Goal: Task Accomplishment & Management: Manage account settings

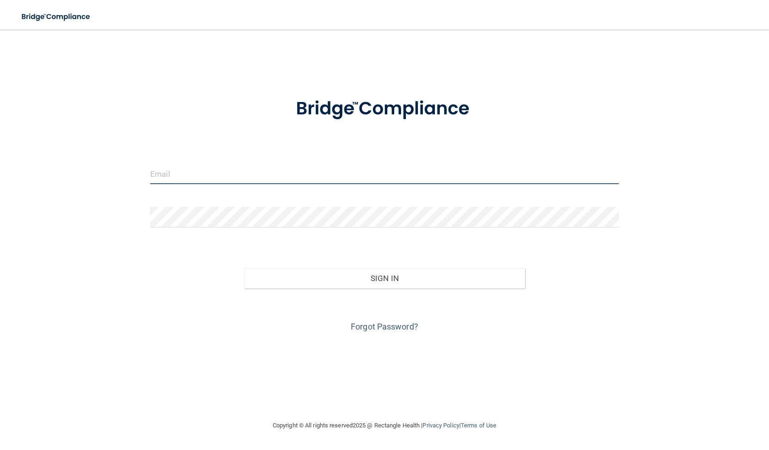
click at [270, 168] on input "email" at bounding box center [384, 174] width 468 height 21
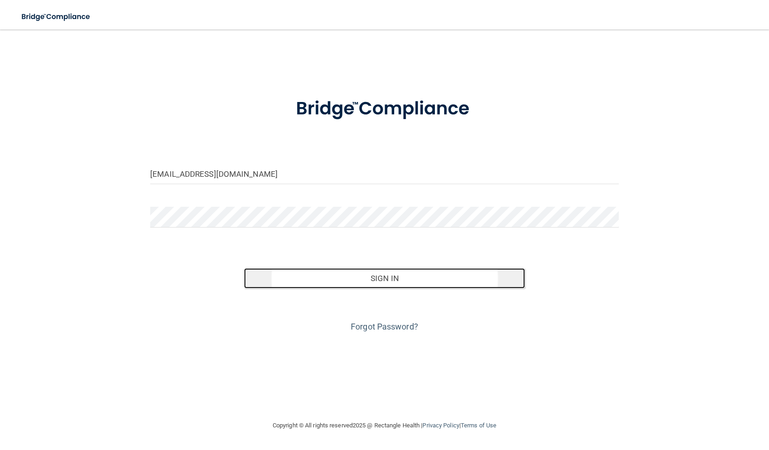
click at [274, 284] on button "Sign In" at bounding box center [384, 278] width 281 height 20
click at [292, 278] on button "Sign In" at bounding box center [384, 278] width 281 height 20
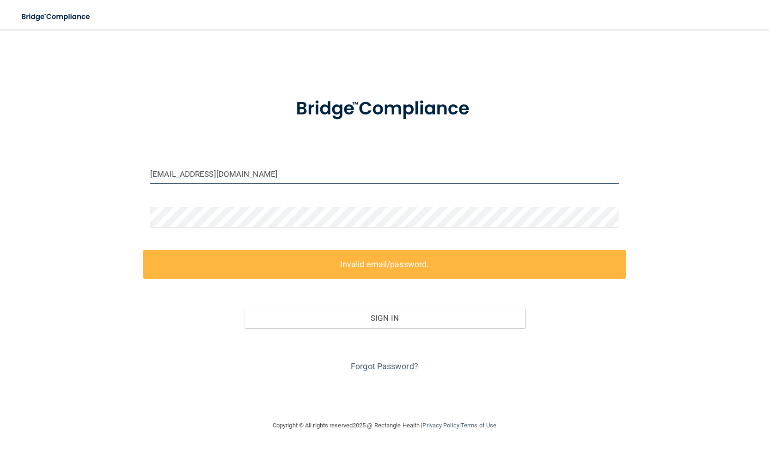
click at [240, 170] on input "dhart@synergyhp.com" at bounding box center [384, 174] width 468 height 21
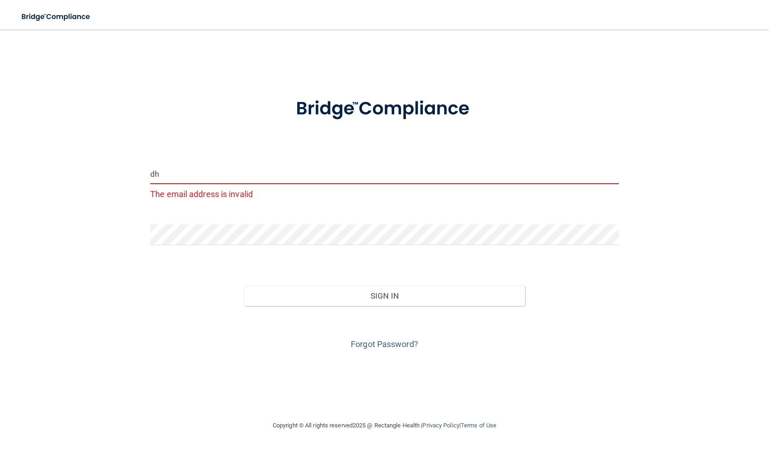
type input "d"
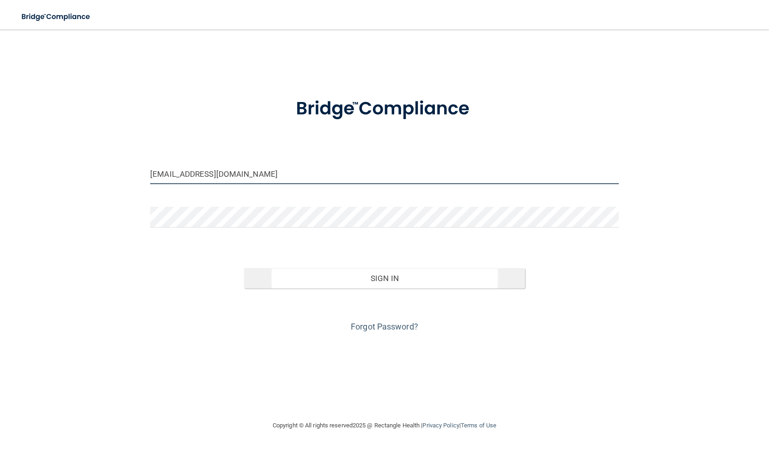
type input "[EMAIL_ADDRESS][DOMAIN_NAME]"
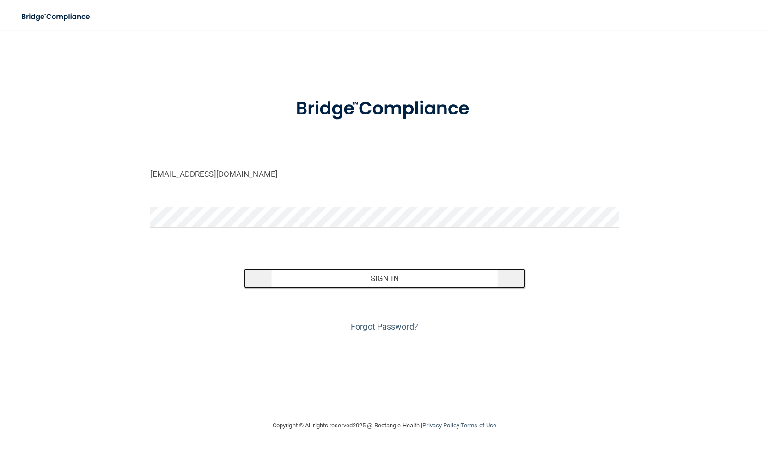
click at [269, 280] on button "Sign In" at bounding box center [384, 278] width 281 height 20
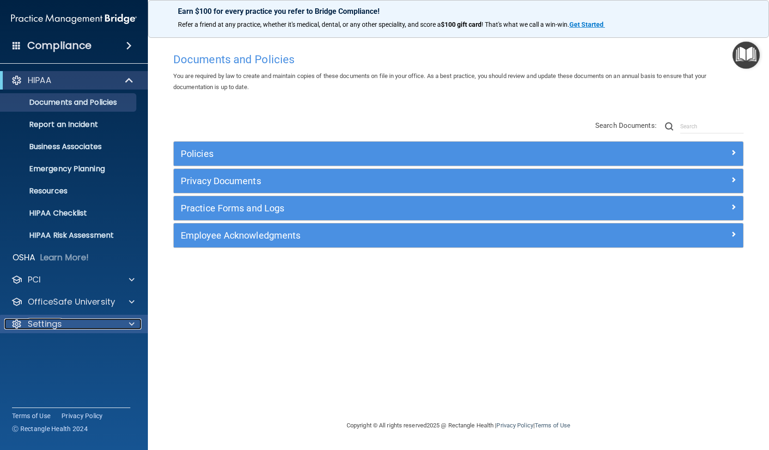
click at [38, 321] on p "Settings" at bounding box center [45, 324] width 34 height 11
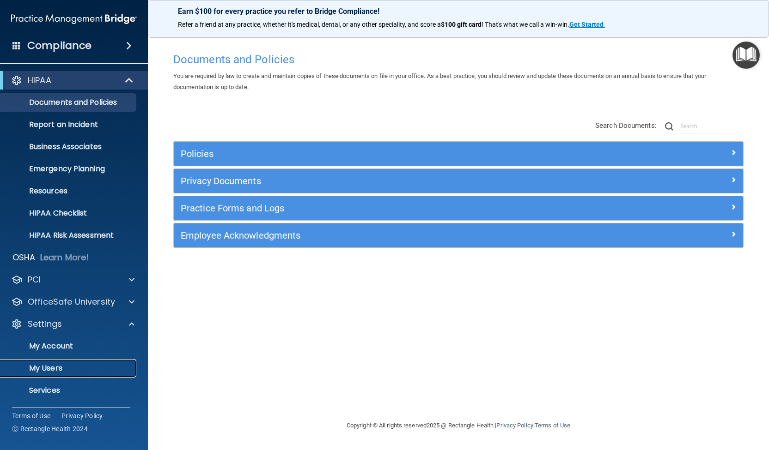
click at [39, 365] on p "My Users" at bounding box center [69, 368] width 126 height 9
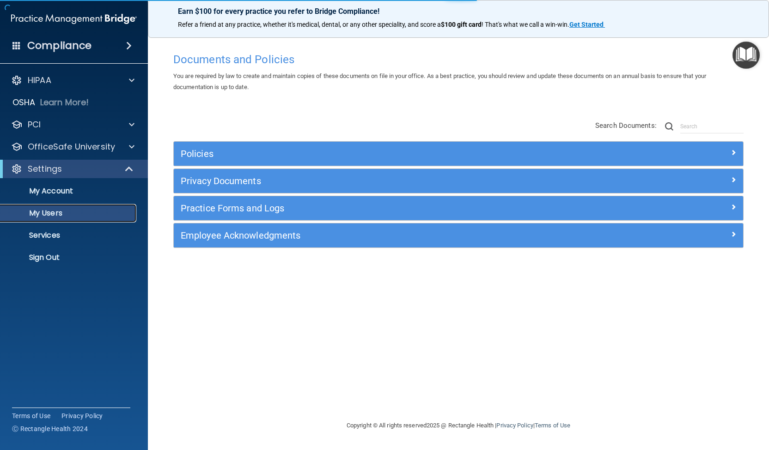
select select "20"
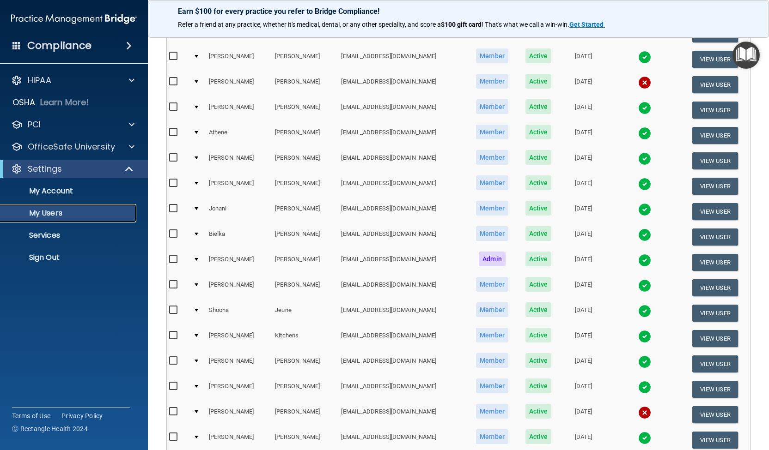
scroll to position [193, 0]
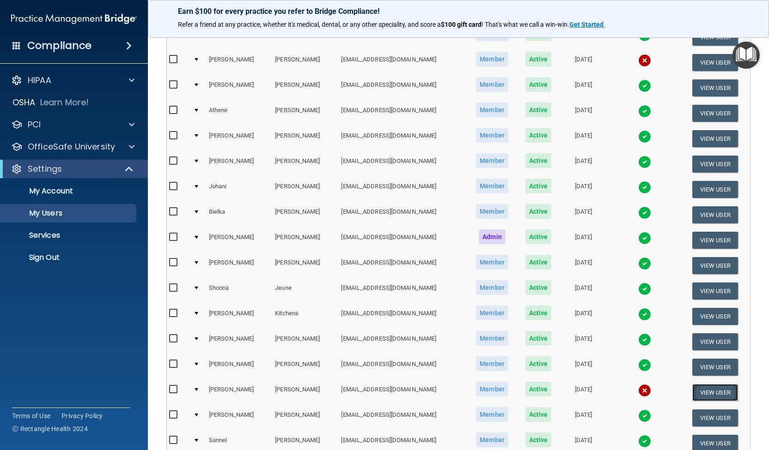
click at [696, 390] on button "View User" at bounding box center [715, 392] width 46 height 17
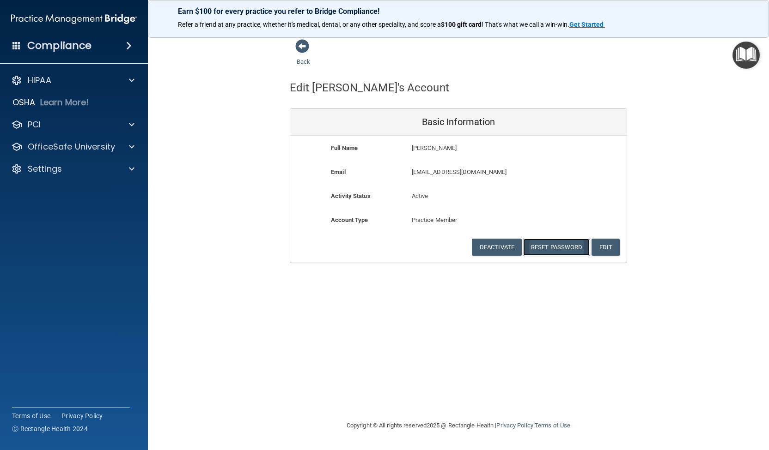
click at [562, 247] on button "Reset Password" at bounding box center [556, 247] width 67 height 17
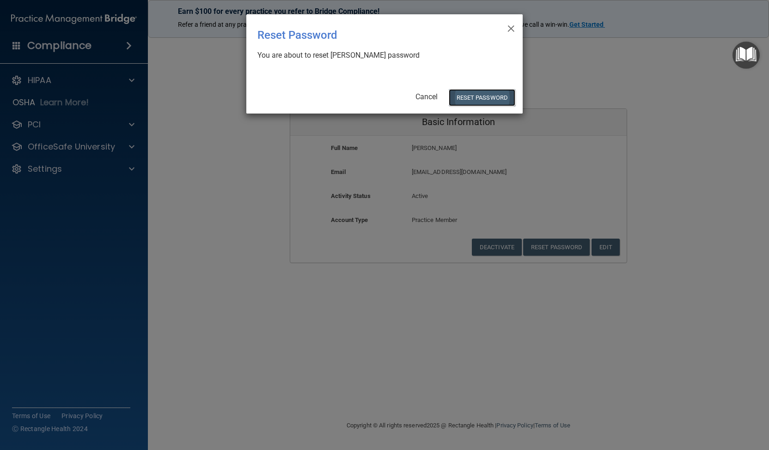
click at [465, 97] on button "Reset Password" at bounding box center [482, 97] width 67 height 17
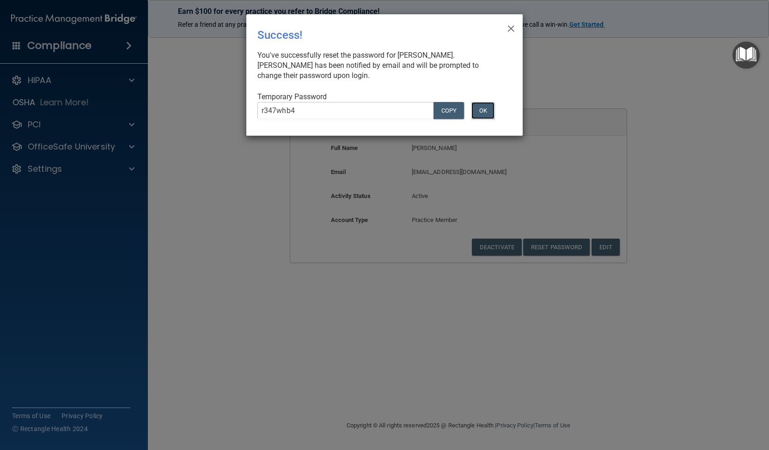
click at [481, 112] on button "OK" at bounding box center [482, 110] width 23 height 17
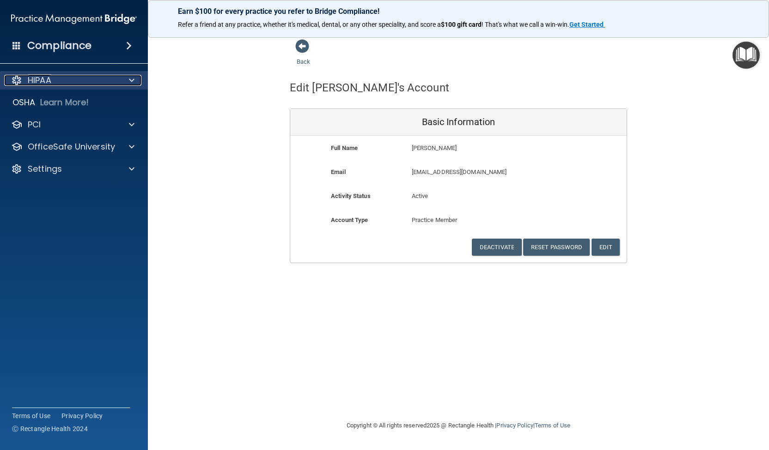
click at [131, 81] on span at bounding box center [132, 80] width 6 height 11
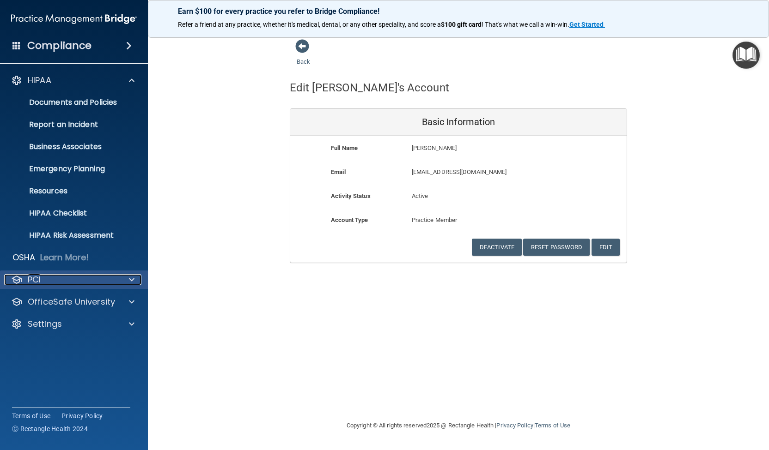
click at [124, 279] on div at bounding box center [130, 279] width 23 height 11
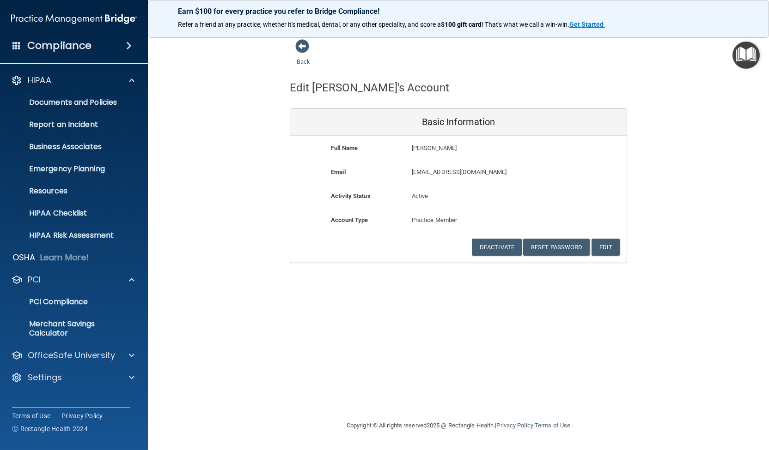
click at [127, 46] on span at bounding box center [129, 45] width 6 height 11
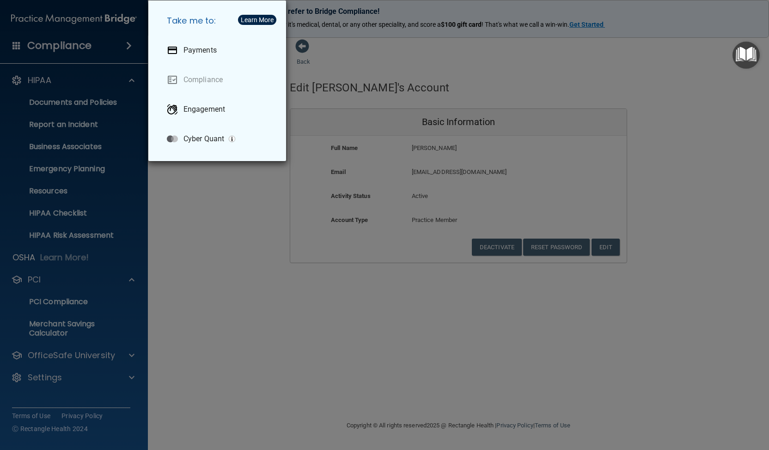
click at [127, 46] on div "Take me to: Payments Compliance Engagement Cyber Quant" at bounding box center [384, 225] width 769 height 450
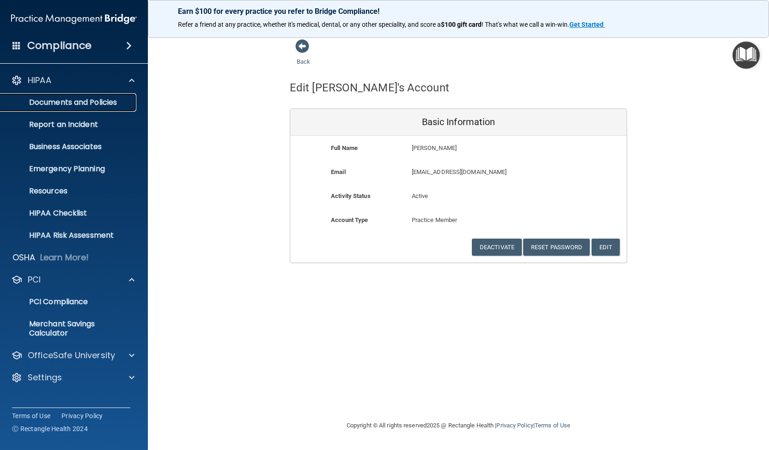
click at [109, 104] on p "Documents and Policies" at bounding box center [69, 102] width 126 height 9
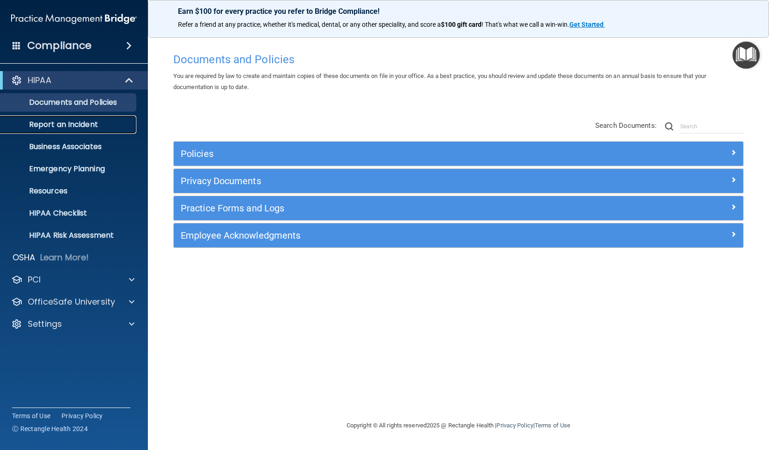
click at [102, 122] on p "Report an Incident" at bounding box center [69, 124] width 126 height 9
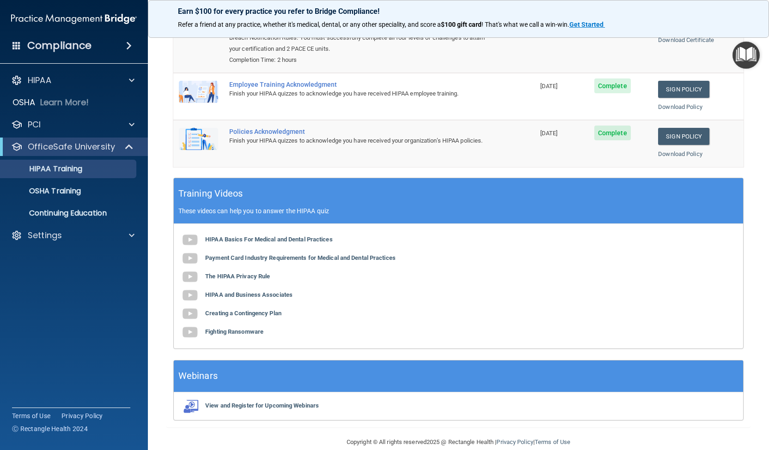
scroll to position [169, 0]
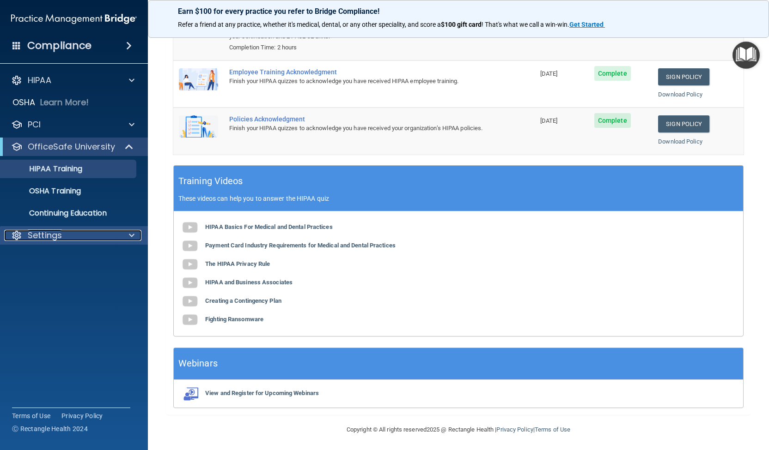
click at [131, 240] on span at bounding box center [132, 235] width 6 height 11
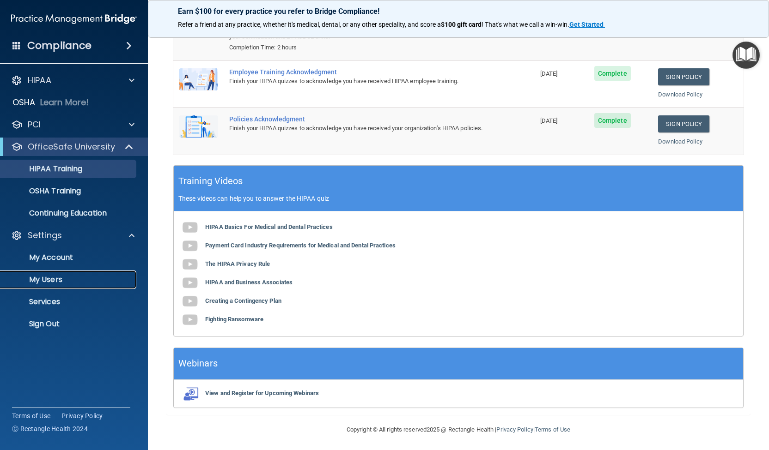
click at [64, 275] on link "My Users" at bounding box center [64, 280] width 146 height 18
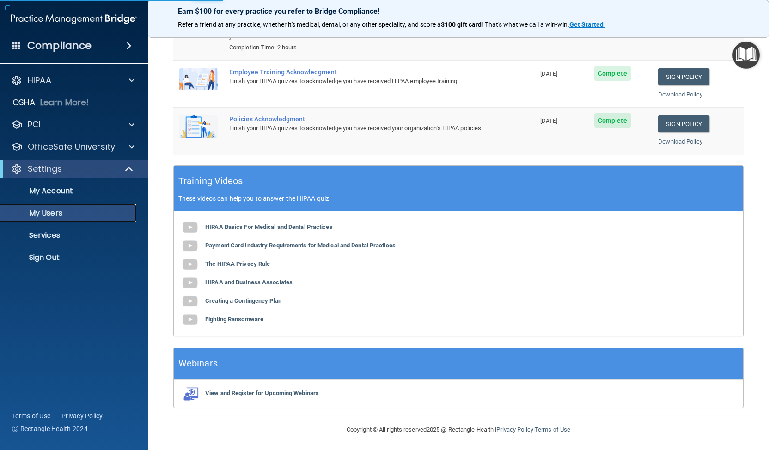
select select "20"
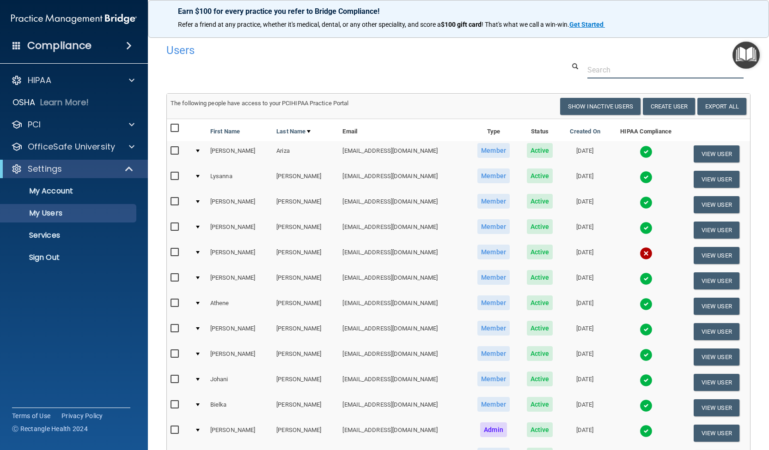
click at [653, 69] on input "text" at bounding box center [665, 69] width 156 height 17
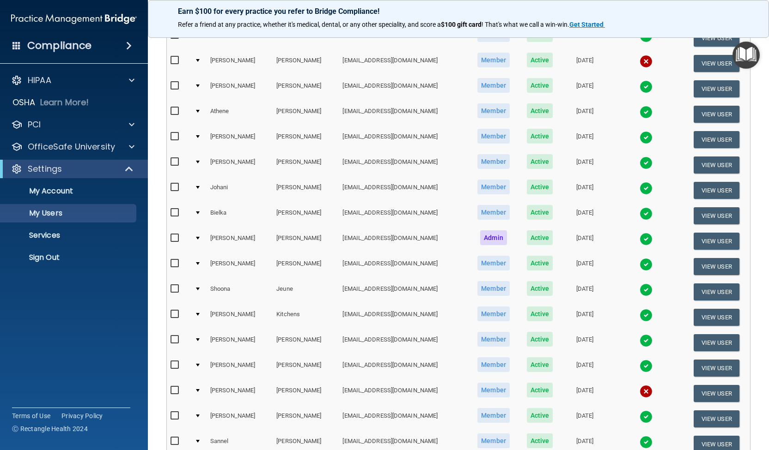
scroll to position [193, 0]
click at [170, 387] on input "checkbox" at bounding box center [175, 390] width 11 height 7
checkbox input "true"
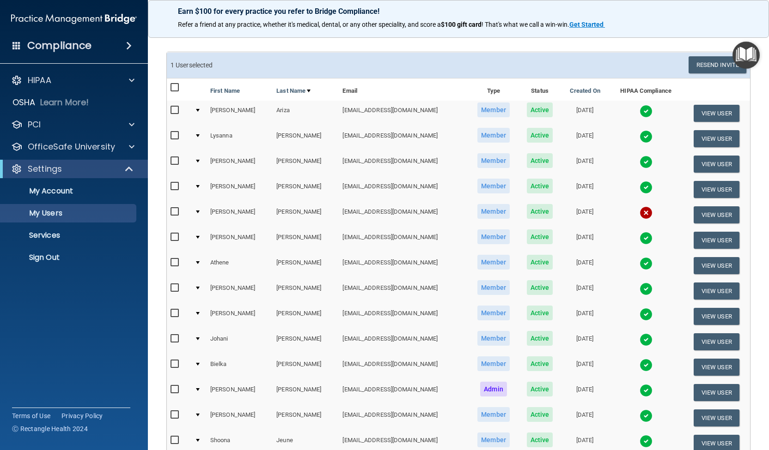
scroll to position [41, 0]
click at [703, 63] on button "Resend Invite" at bounding box center [717, 65] width 58 height 17
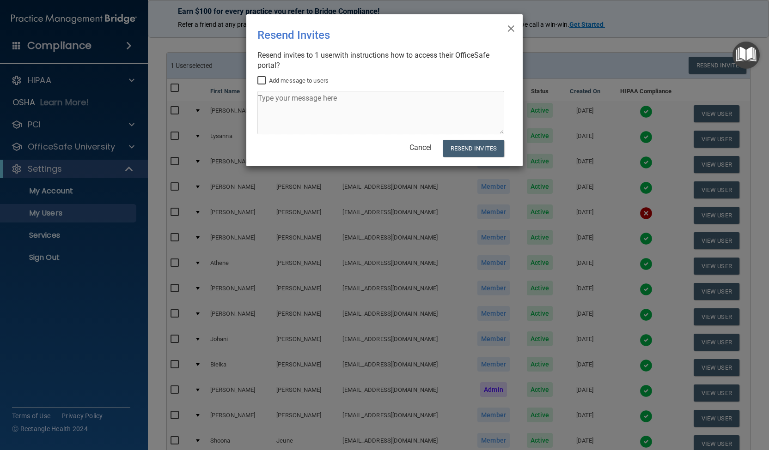
click at [261, 80] on input "Add message to users" at bounding box center [262, 80] width 11 height 7
checkbox input "true"
click at [285, 109] on textarea at bounding box center [380, 112] width 247 height 43
type textarea "Try this one."
click at [464, 146] on button "Resend Invites" at bounding box center [473, 148] width 61 height 17
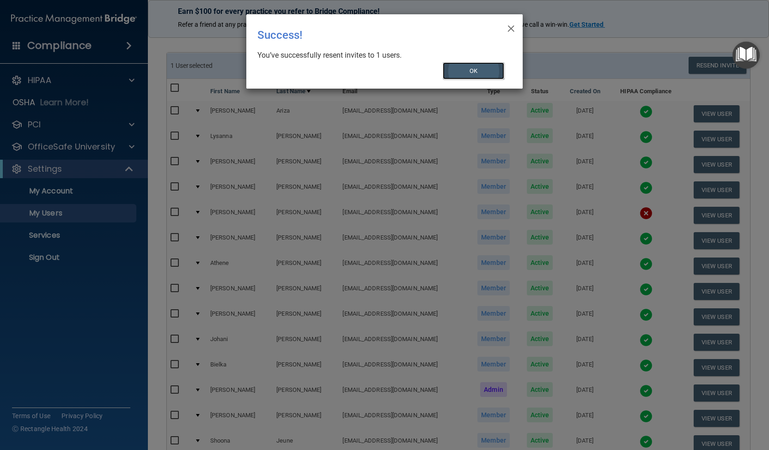
click at [496, 66] on button "OK" at bounding box center [474, 70] width 62 height 17
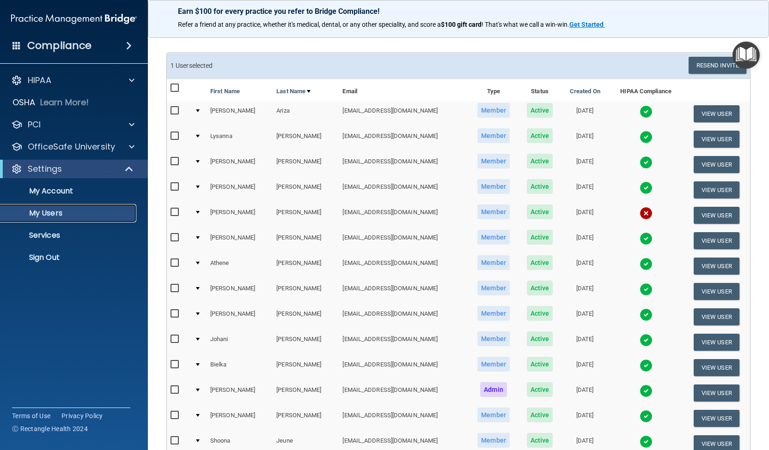
click at [81, 211] on p "My Users" at bounding box center [69, 213] width 126 height 9
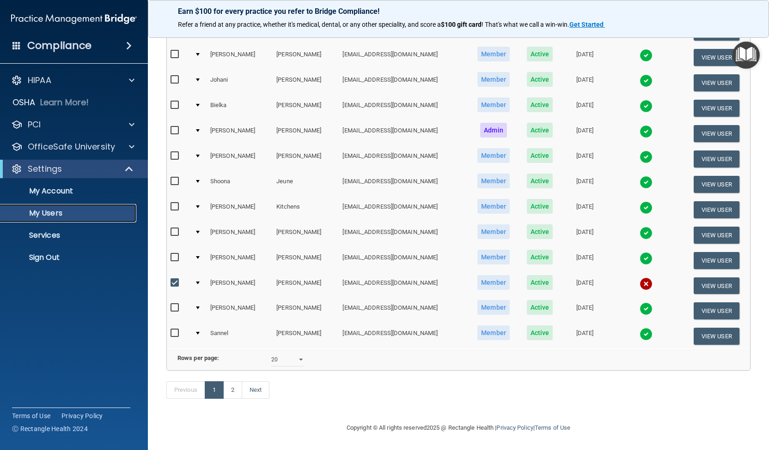
scroll to position [310, 0]
click at [237, 389] on link "2" at bounding box center [232, 391] width 19 height 18
select select "20"
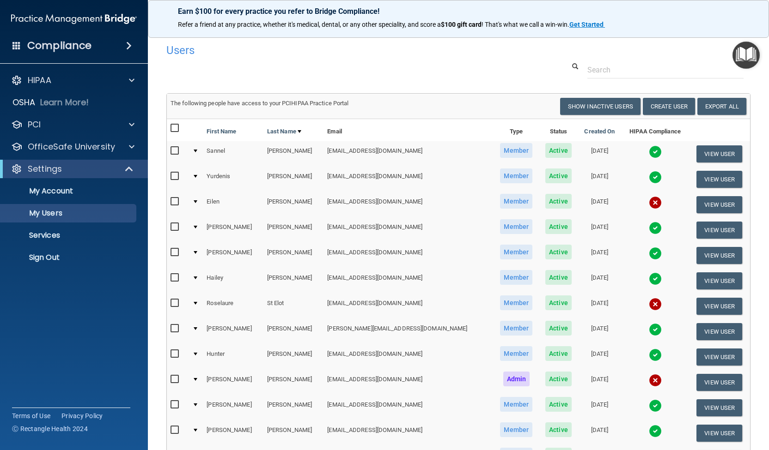
click at [545, 201] on span "Active" at bounding box center [558, 201] width 26 height 15
click at [703, 201] on button "View User" at bounding box center [719, 204] width 46 height 17
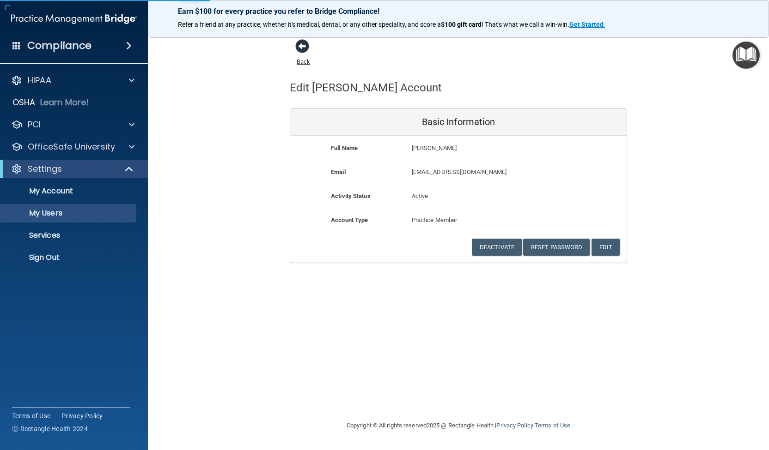
select select "20"
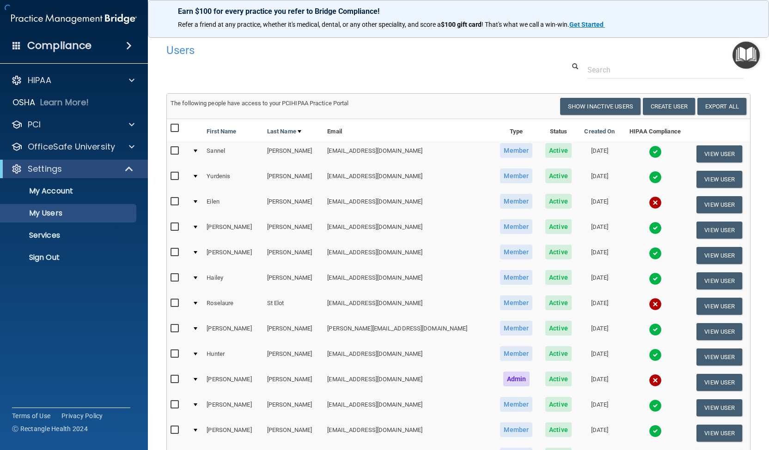
click at [300, 47] on h4 "Users" at bounding box center [333, 50] width 335 height 12
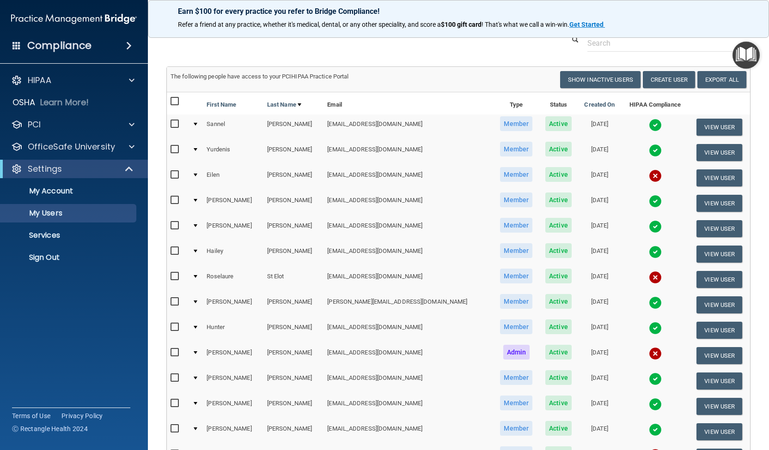
scroll to position [54, 0]
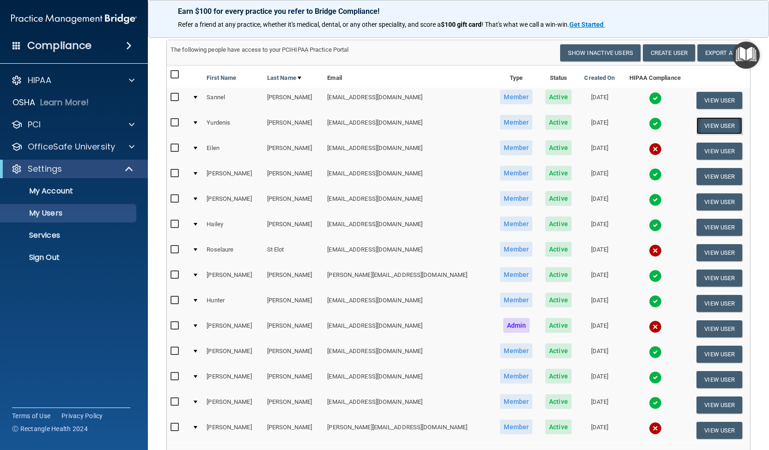
click at [696, 126] on button "View User" at bounding box center [719, 125] width 46 height 17
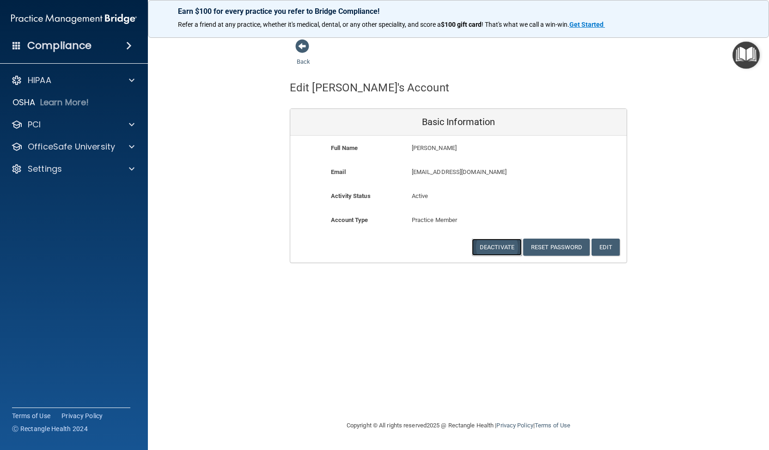
click at [486, 243] on button "Deactivate" at bounding box center [497, 247] width 50 height 17
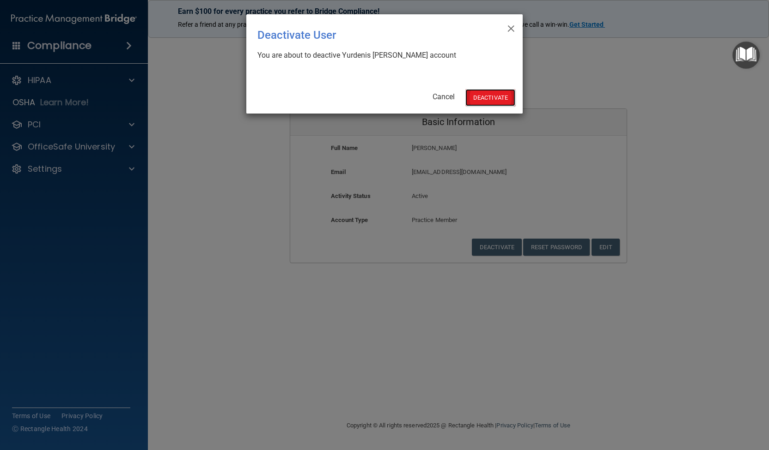
click at [493, 98] on button "Deactivate" at bounding box center [490, 97] width 50 height 17
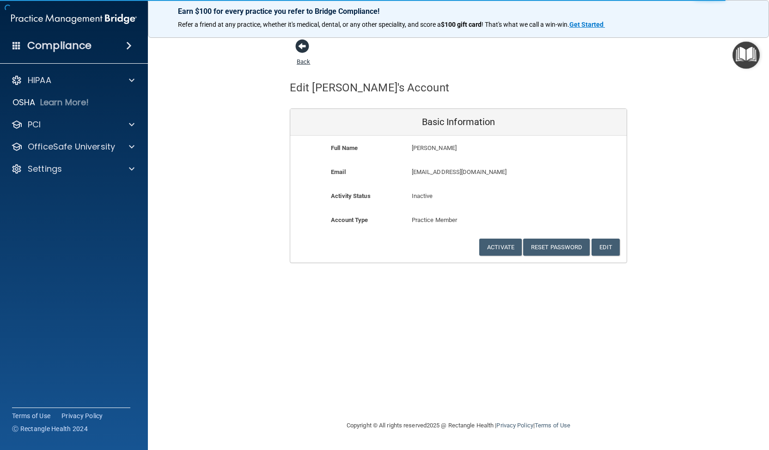
click at [300, 46] on span at bounding box center [302, 46] width 14 height 14
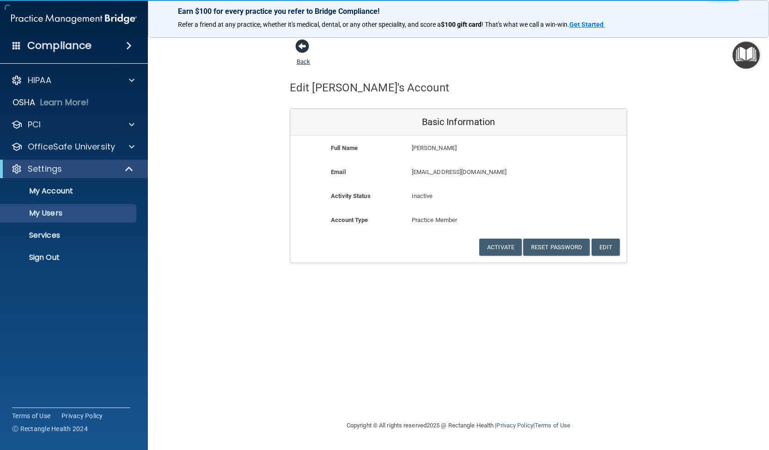
select select "20"
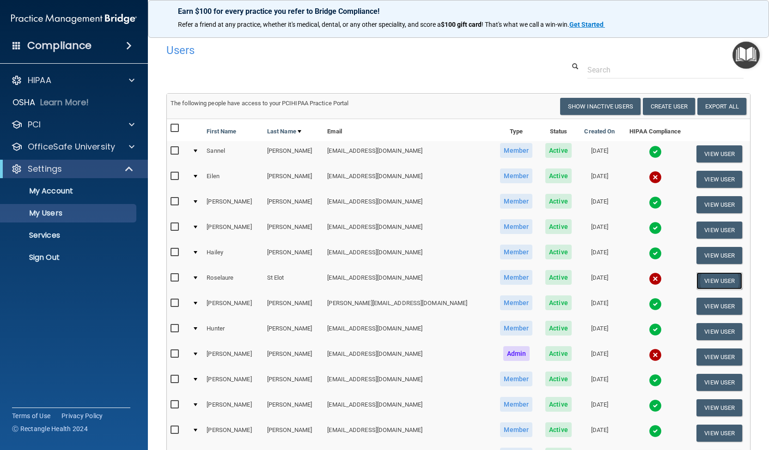
click at [696, 279] on button "View User" at bounding box center [719, 281] width 46 height 17
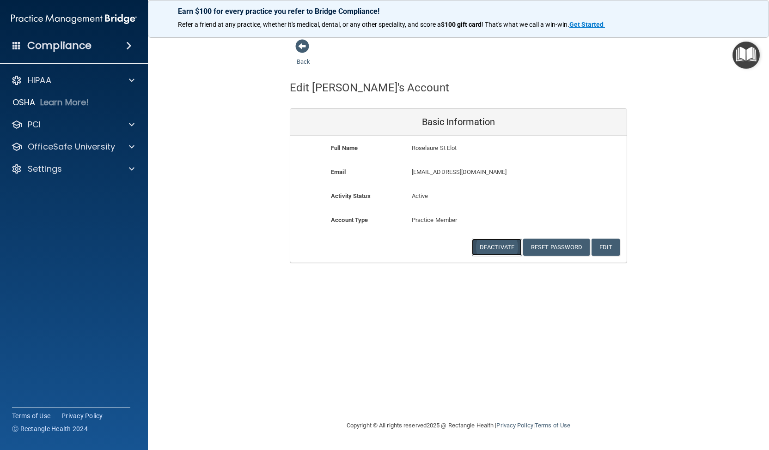
click at [505, 245] on button "Deactivate" at bounding box center [497, 247] width 50 height 17
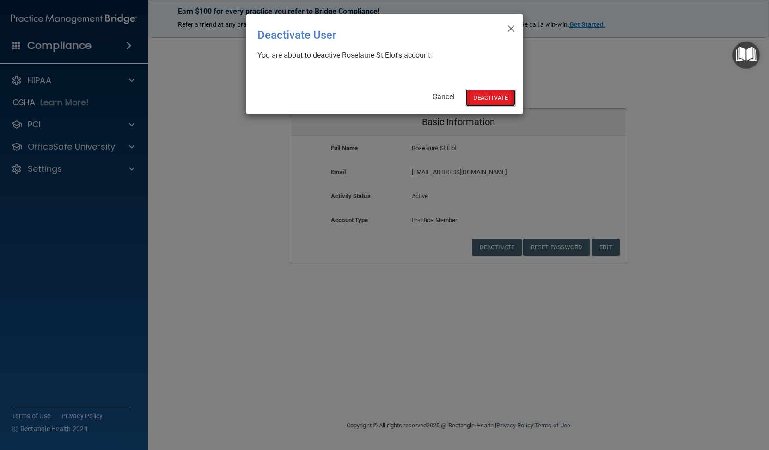
click at [504, 97] on button "Deactivate" at bounding box center [490, 97] width 50 height 17
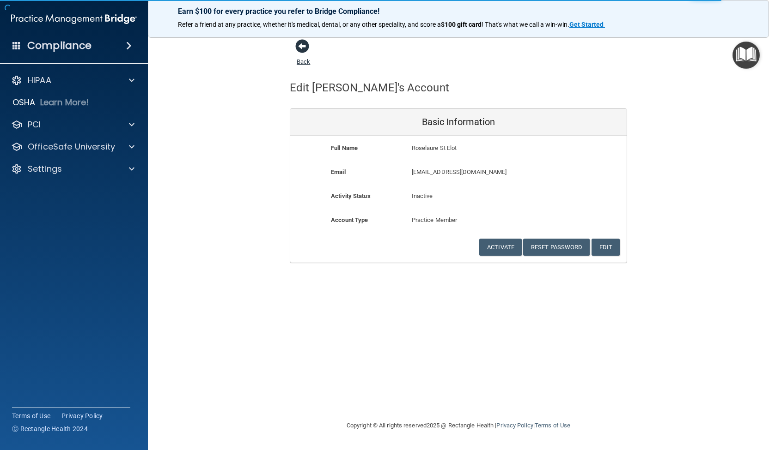
click at [304, 41] on span at bounding box center [302, 46] width 14 height 14
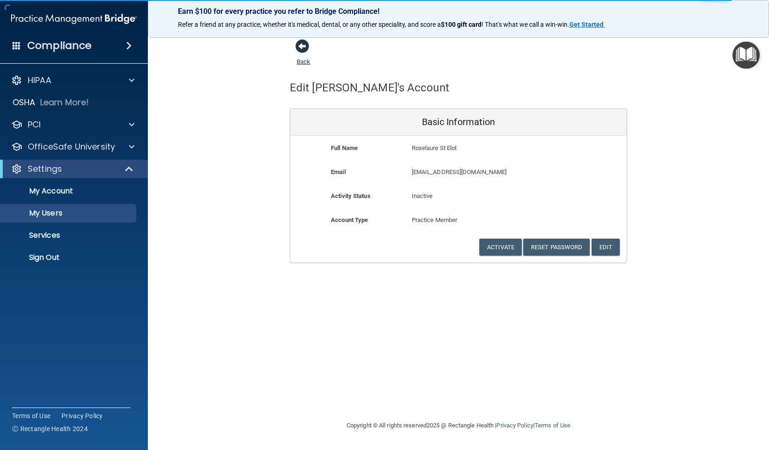
select select "20"
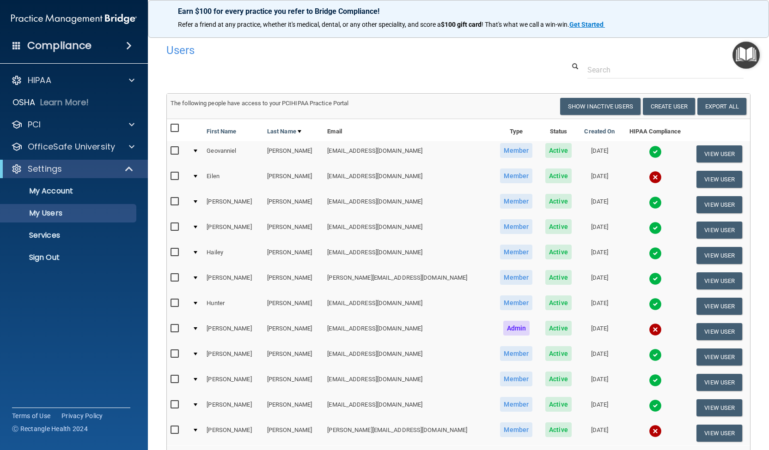
click at [415, 154] on td "[EMAIL_ADDRESS][DOMAIN_NAME]" at bounding box center [408, 153] width 170 height 25
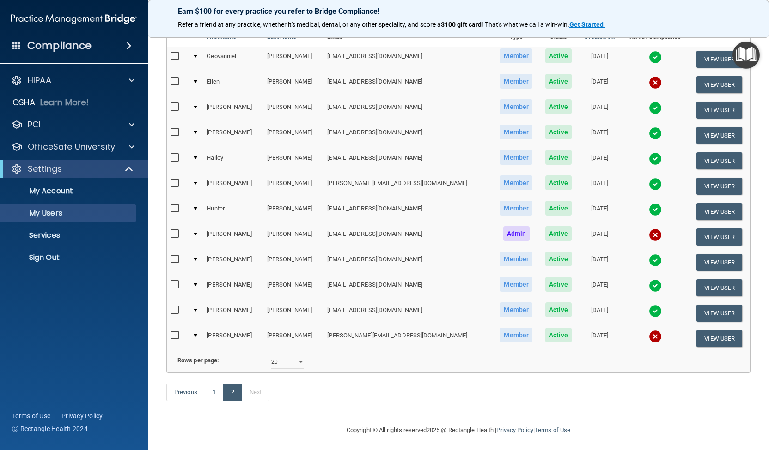
scroll to position [95, 0]
click at [213, 401] on link "1" at bounding box center [214, 392] width 19 height 18
select select "20"
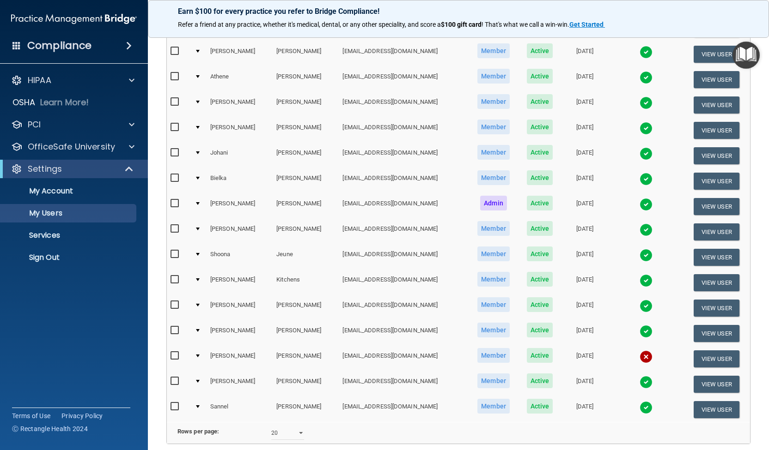
scroll to position [0, 3]
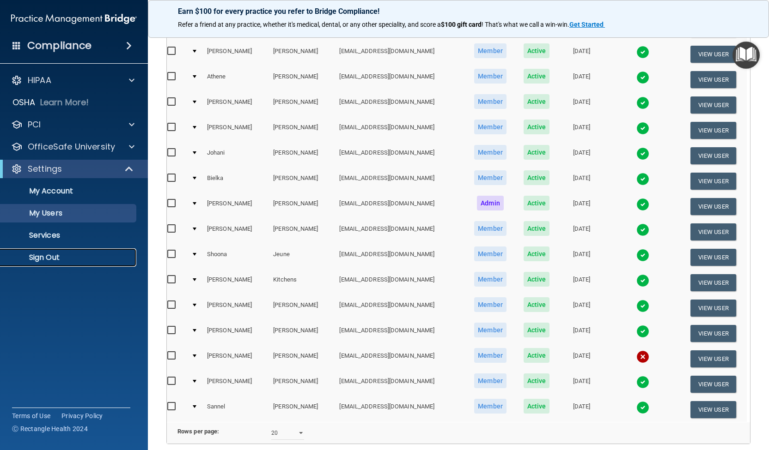
click at [59, 255] on p "Sign Out" at bounding box center [69, 257] width 126 height 9
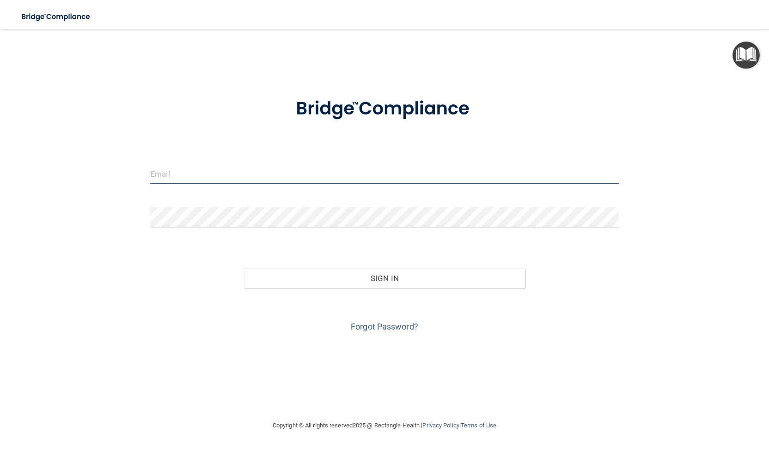
type input "[EMAIL_ADDRESS][DOMAIN_NAME]"
